Goal: Task Accomplishment & Management: Use online tool/utility

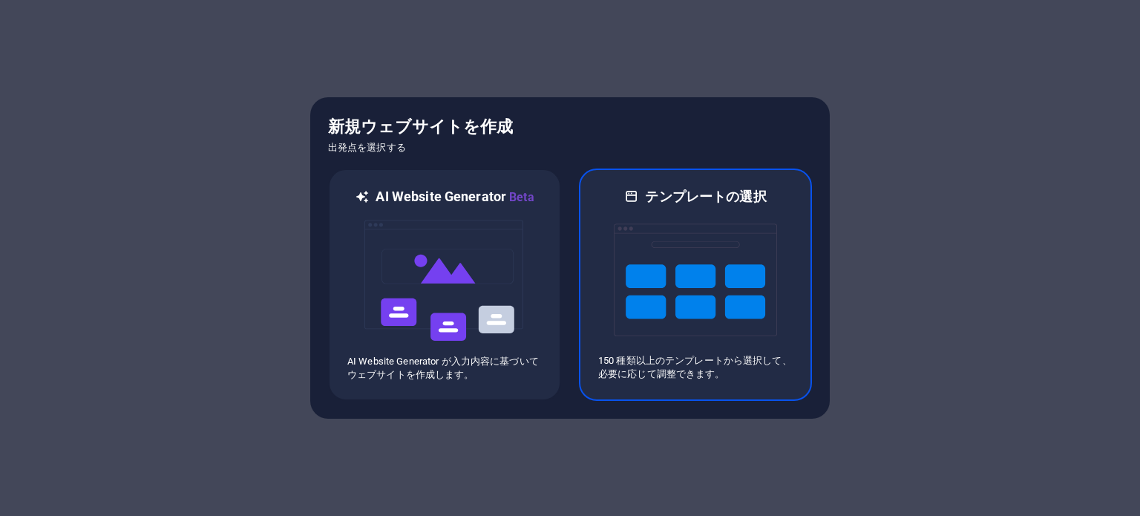
click at [759, 238] on img at bounding box center [695, 280] width 163 height 148
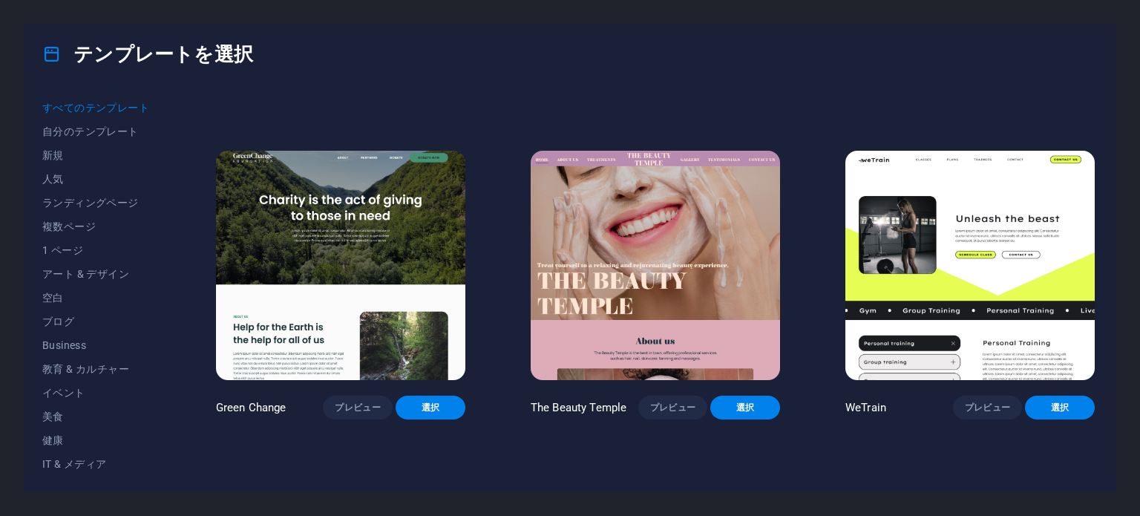
scroll to position [1930, 0]
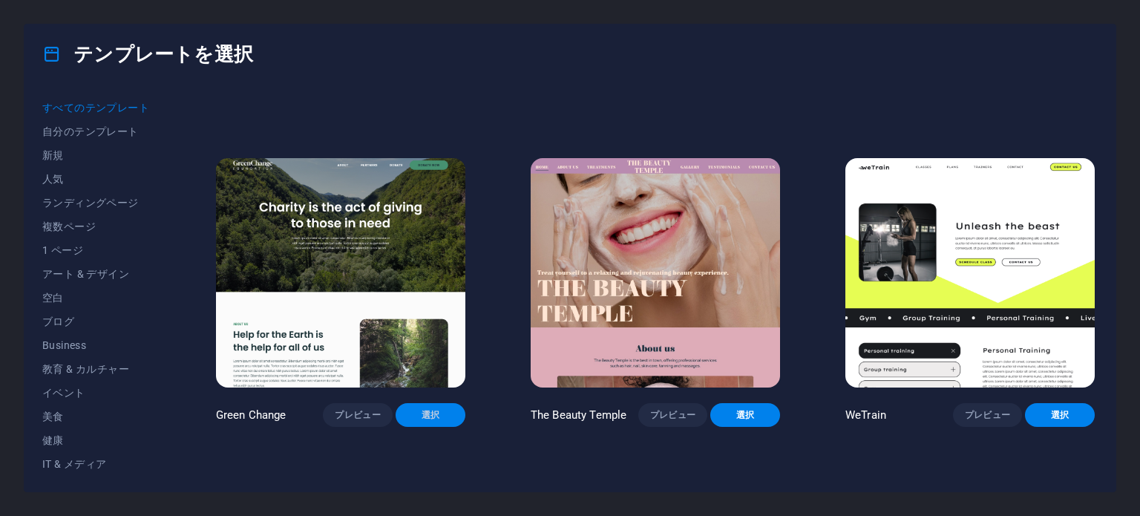
click at [445, 409] on span "選択" at bounding box center [430, 415] width 46 height 12
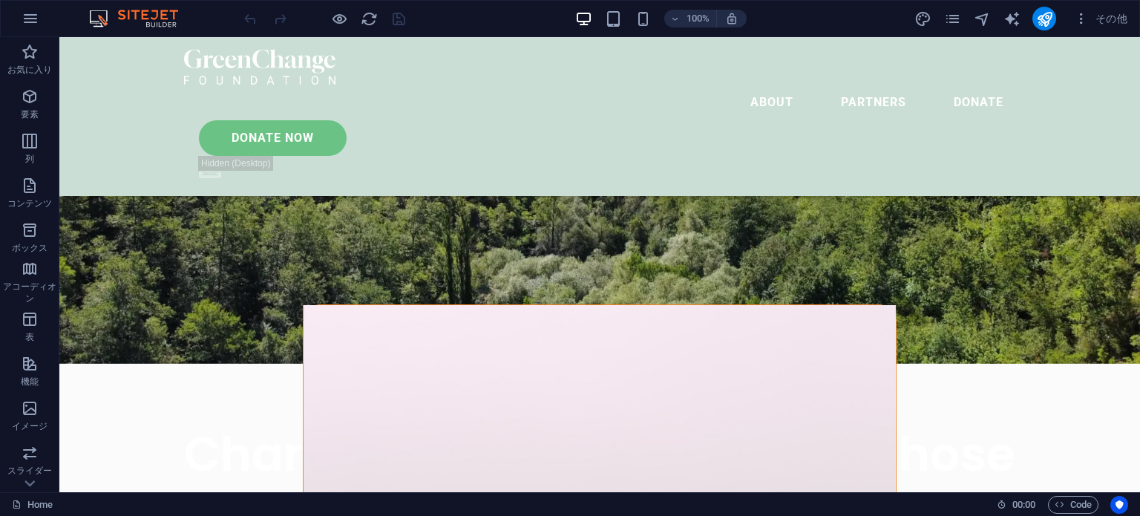
scroll to position [74, 0]
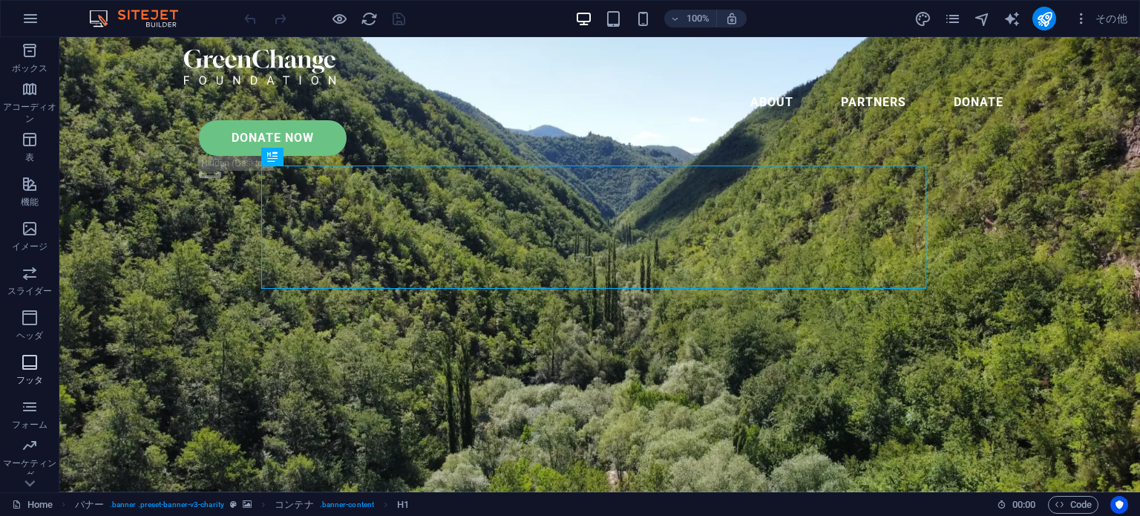
scroll to position [212, 0]
click at [24, 204] on span "イメージ" at bounding box center [29, 205] width 59 height 36
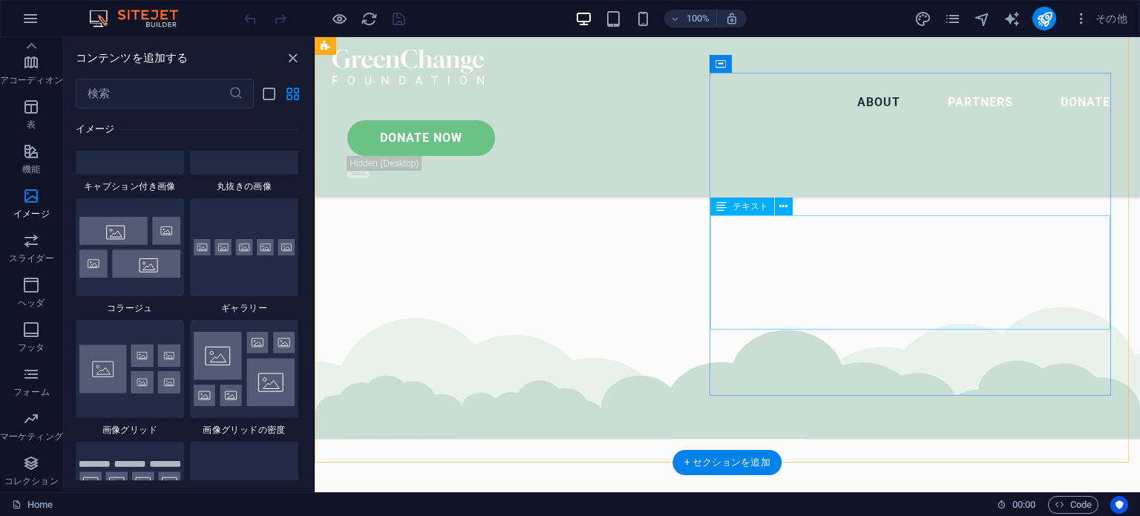
scroll to position [2375, 0]
